Goal: Book appointment/travel/reservation

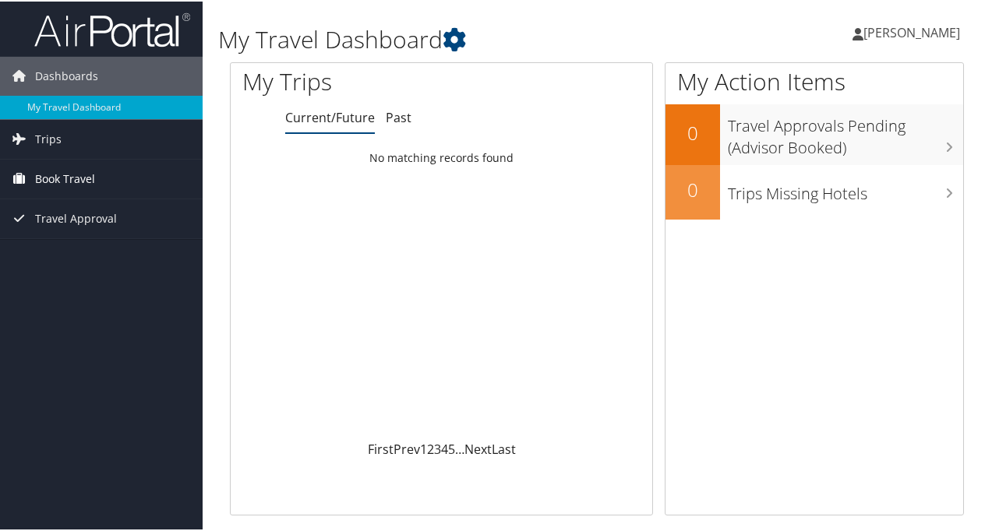
click at [84, 165] on span "Book Travel" at bounding box center [65, 177] width 60 height 39
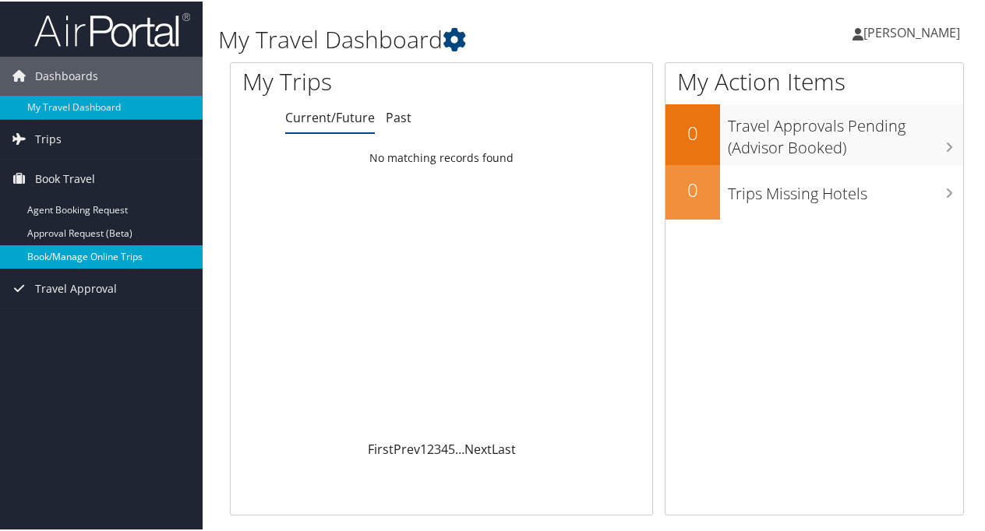
click at [99, 257] on link "Book/Manage Online Trips" at bounding box center [101, 255] width 203 height 23
click at [122, 251] on link "Book/Manage Online Trips" at bounding box center [101, 255] width 203 height 23
